Goal: Find specific page/section: Find specific page/section

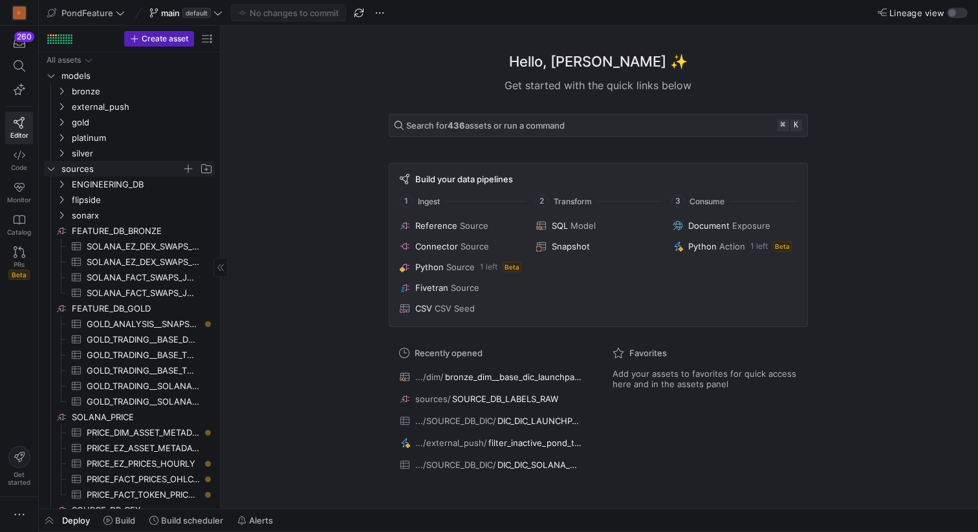
click at [49, 169] on icon "Press SPACE to select this row." at bounding box center [51, 169] width 9 height 8
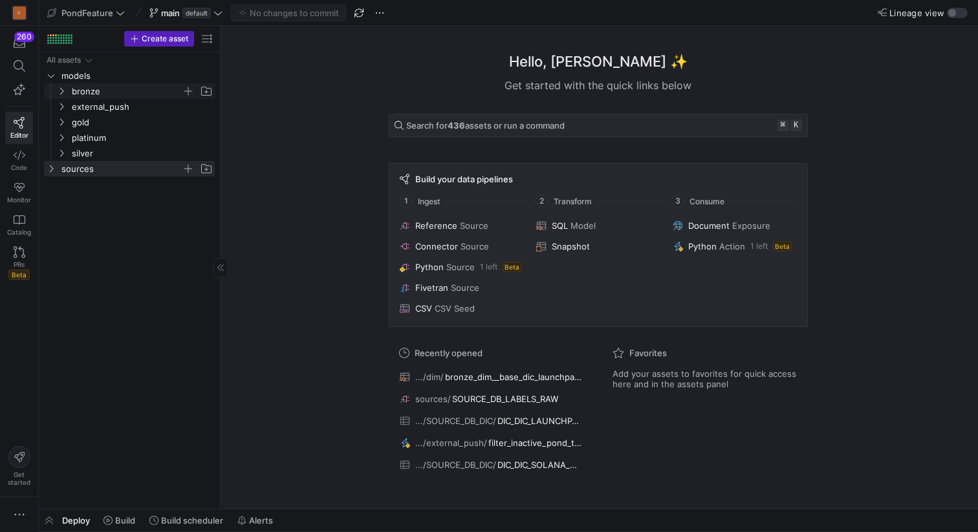
click at [63, 89] on icon "Press SPACE to select this row." at bounding box center [61, 91] width 9 height 8
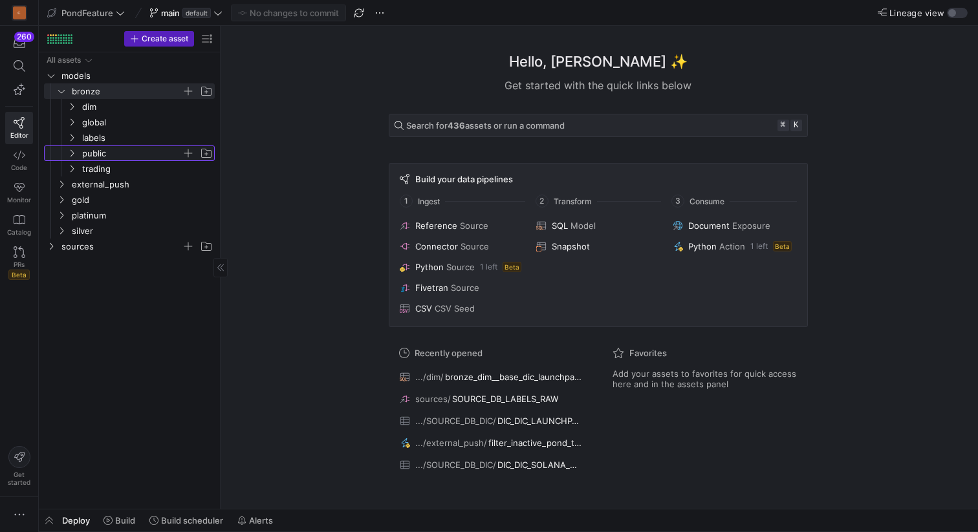
click at [72, 154] on icon "Press SPACE to select this row." at bounding box center [71, 153] width 9 height 8
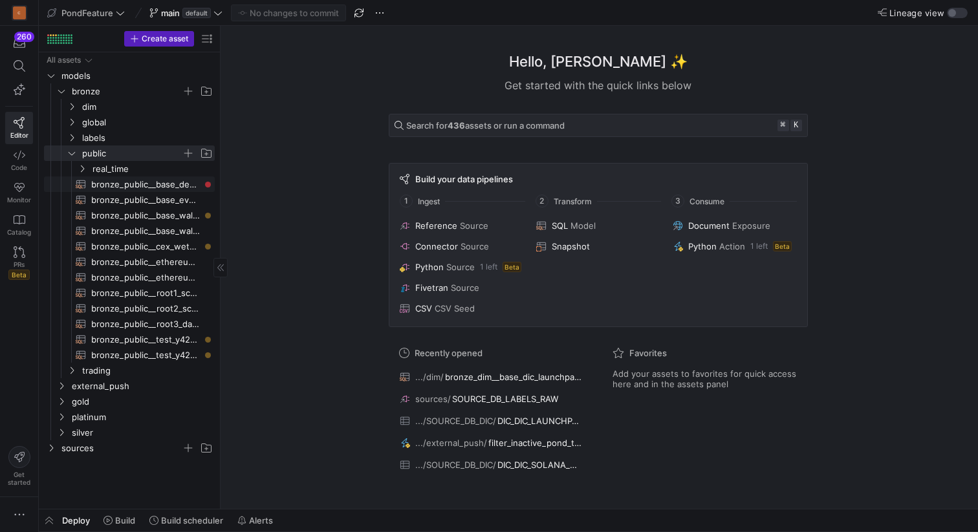
click at [148, 185] on span "bronze_public__base_dex_swaps​​​​​​​​​​" at bounding box center [145, 184] width 109 height 15
click at [52, 522] on span "button" at bounding box center [49, 521] width 21 height 22
click at [122, 524] on span "Build" at bounding box center [125, 521] width 20 height 10
